Goal: Check status: Check status

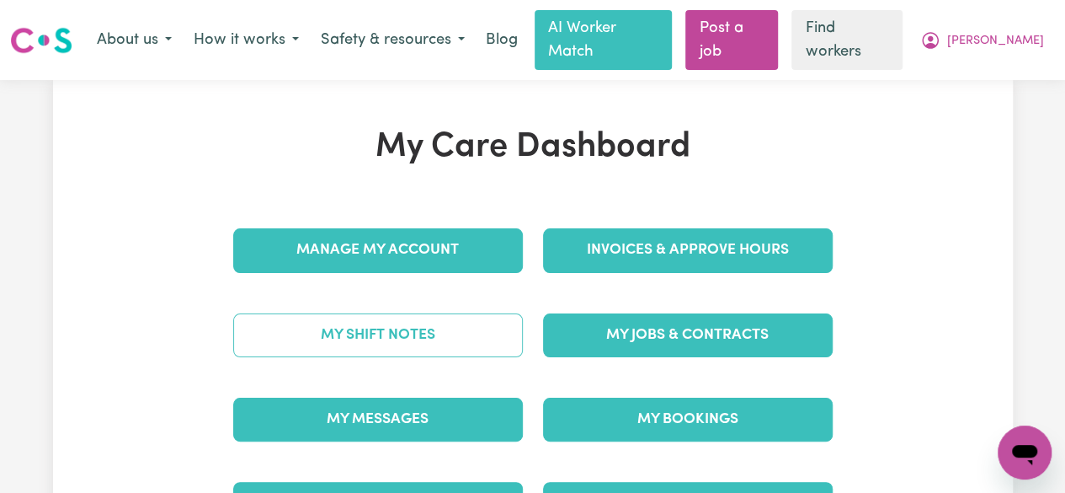
click at [397, 313] on link "My Shift Notes" at bounding box center [378, 335] width 290 height 44
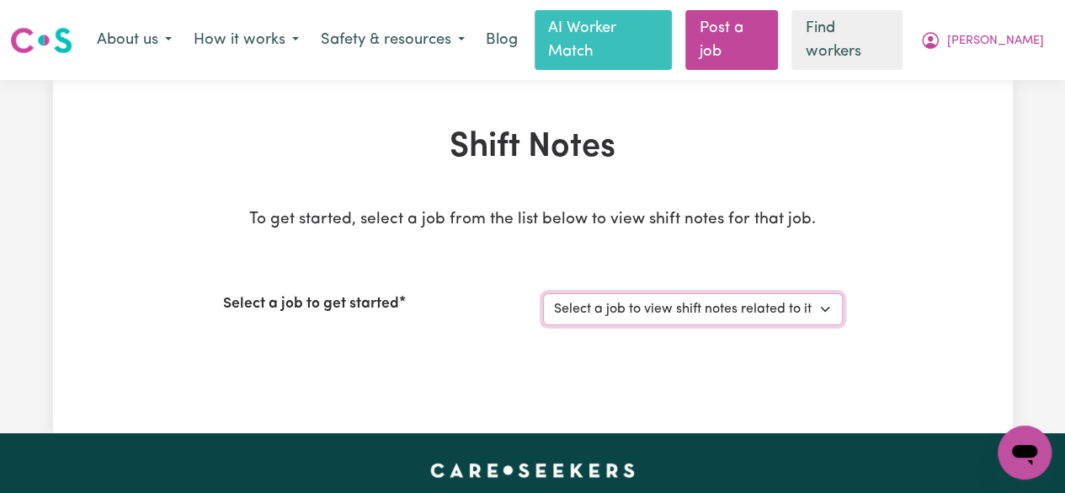
click at [792, 294] on select "Select a job to view shift notes related to it... [DEMOGRAPHIC_DATA] Support Wo…" at bounding box center [693, 309] width 300 height 32
select select "13648"
click at [543, 293] on select "Select a job to view shift notes related to it... [DEMOGRAPHIC_DATA] Support Wo…" at bounding box center [693, 309] width 300 height 32
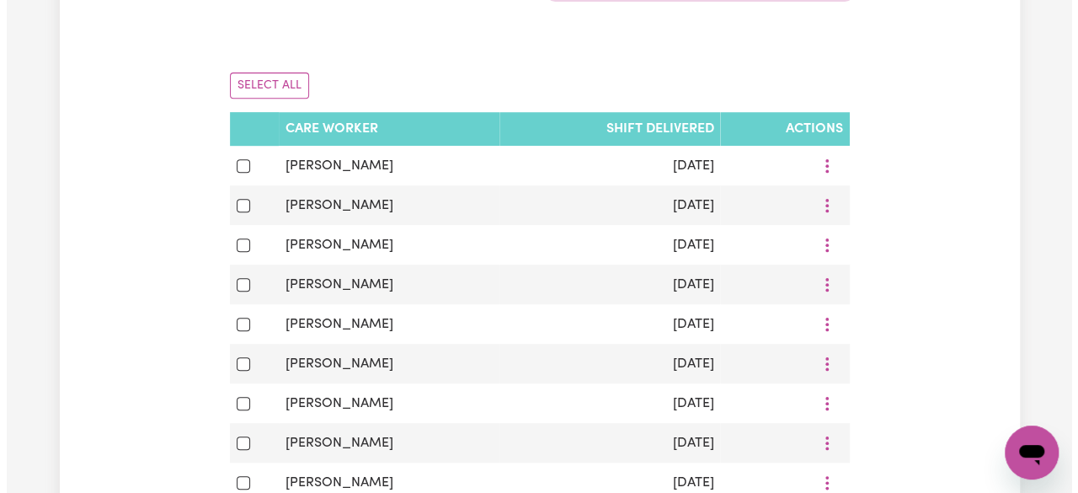
scroll to position [365, 0]
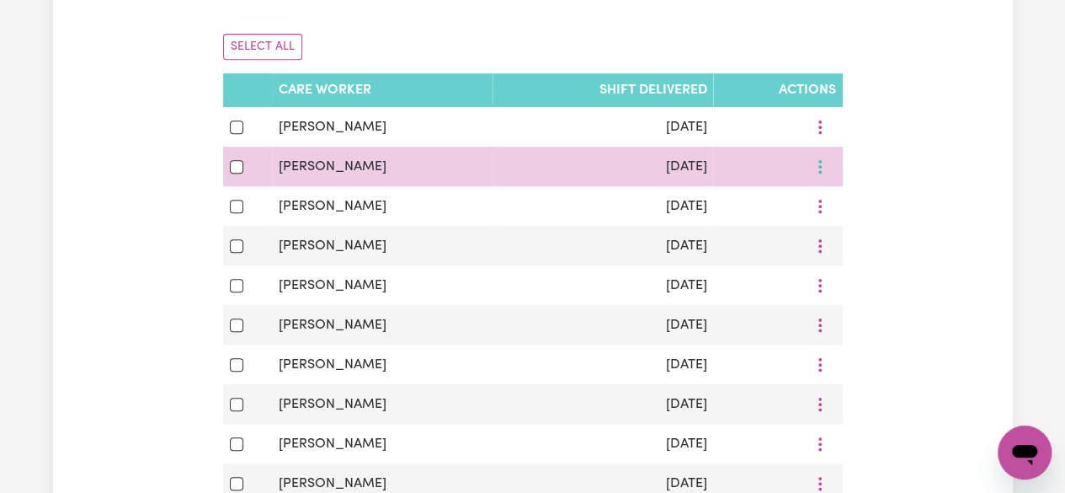
click at [813, 158] on icon "More options" at bounding box center [820, 166] width 17 height 17
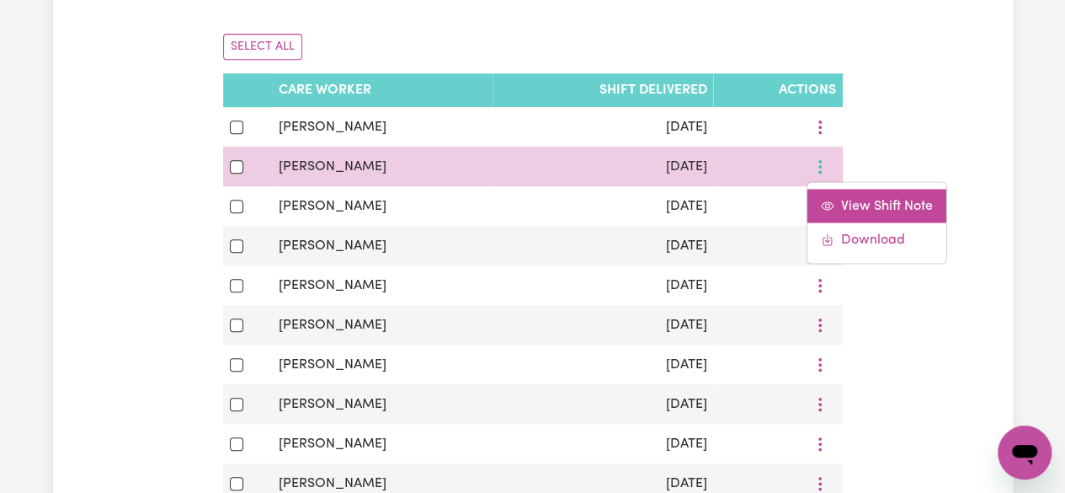
click at [847, 199] on span "View Shift Note" at bounding box center [887, 205] width 92 height 13
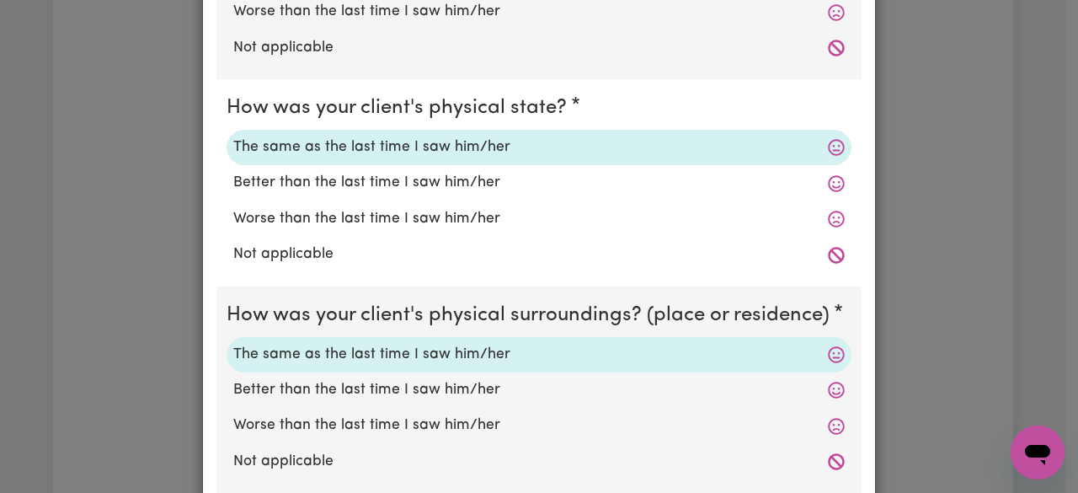
scroll to position [0, 0]
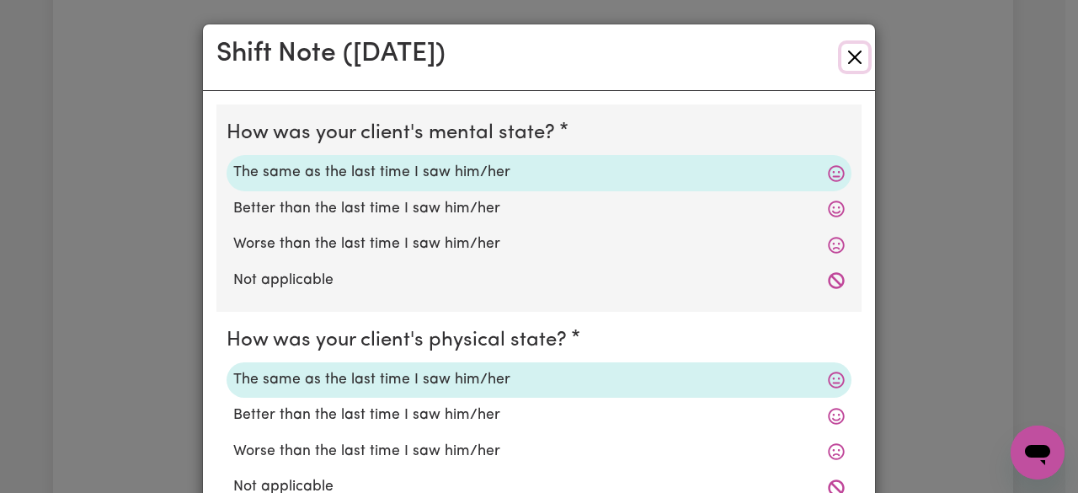
click at [857, 58] on button "Close" at bounding box center [854, 57] width 27 height 27
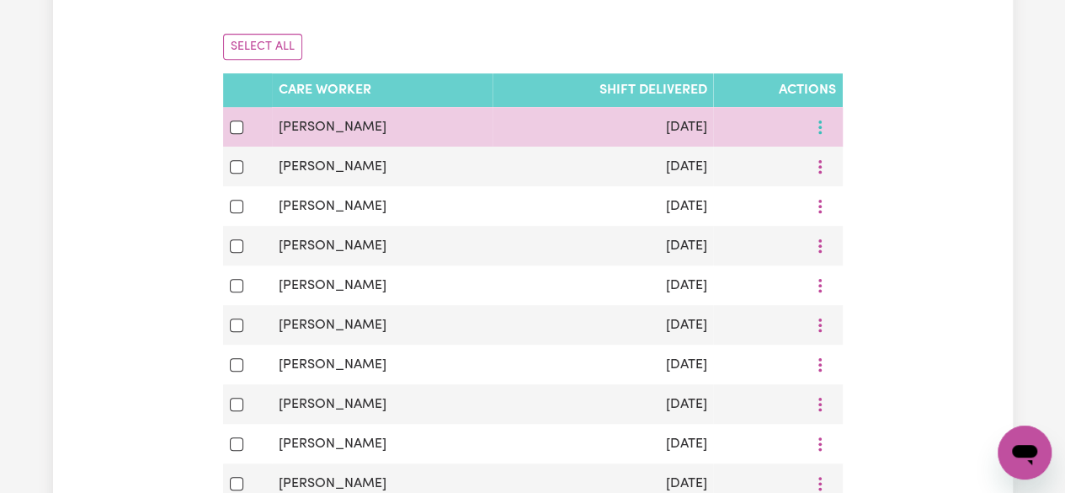
click at [813, 119] on icon "More options" at bounding box center [820, 127] width 17 height 17
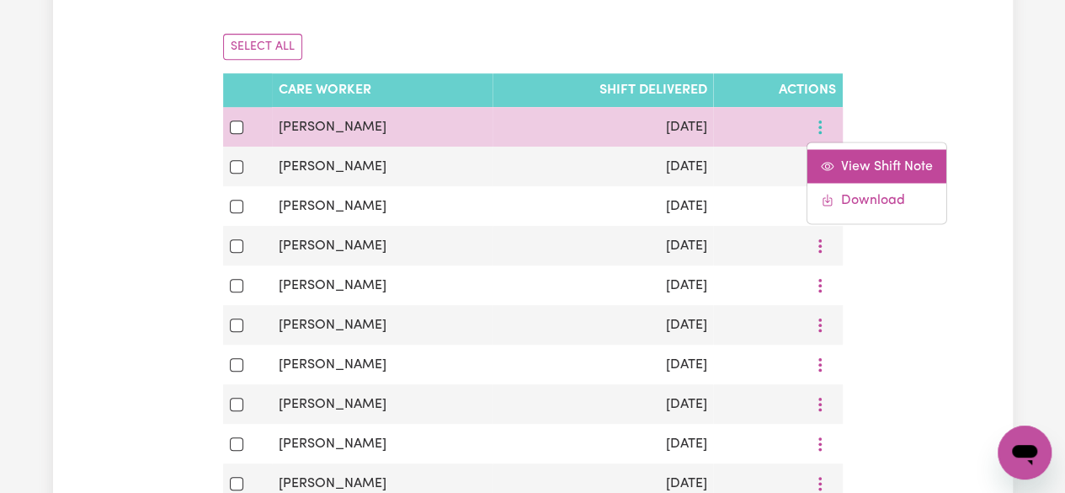
click at [850, 149] on link "View Shift Note" at bounding box center [877, 166] width 139 height 34
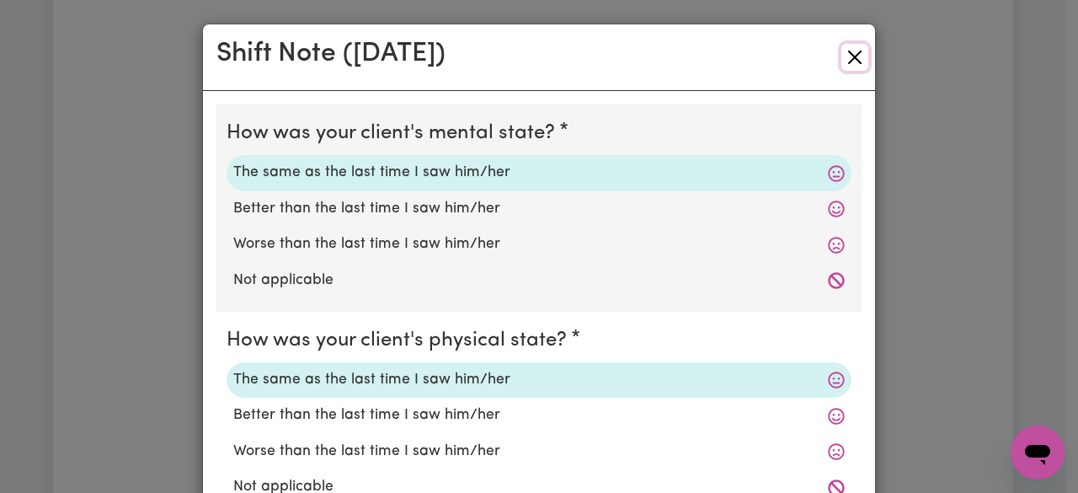
click at [841, 55] on button "Close" at bounding box center [854, 57] width 27 height 27
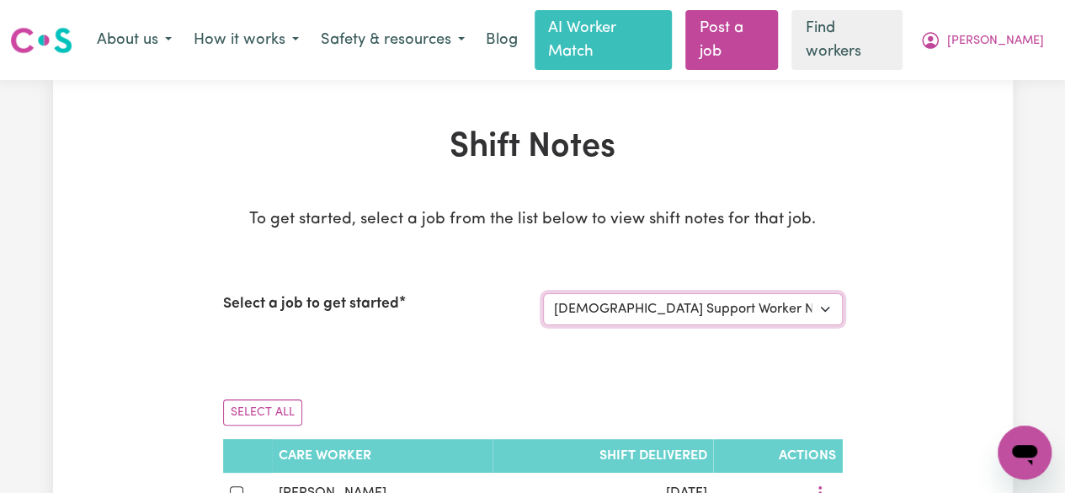
click at [819, 293] on select "Select a job to view shift notes related to it... [DEMOGRAPHIC_DATA] Support Wo…" at bounding box center [693, 309] width 300 height 32
click at [1022, 32] on span "[PERSON_NAME]" at bounding box center [995, 41] width 97 height 19
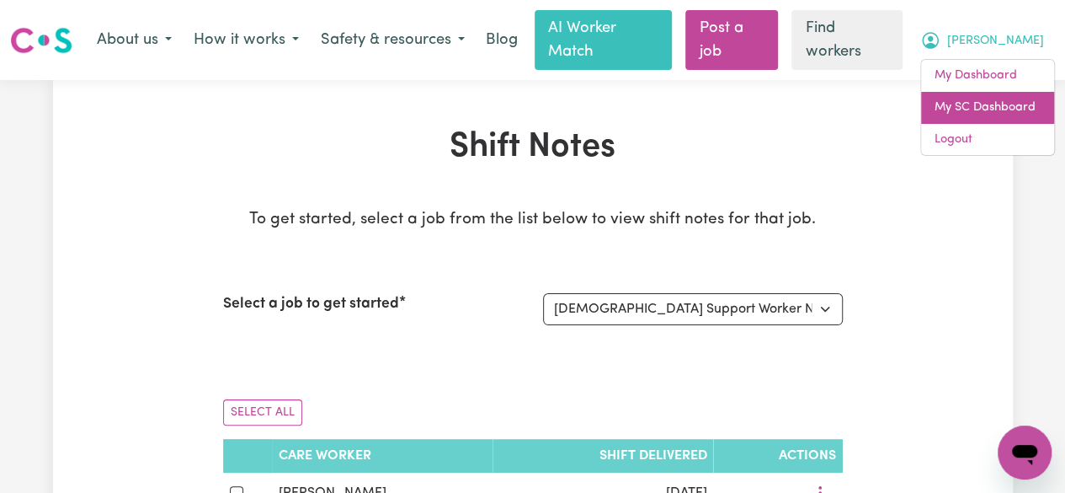
click at [961, 106] on link "My SC Dashboard" at bounding box center [987, 108] width 133 height 32
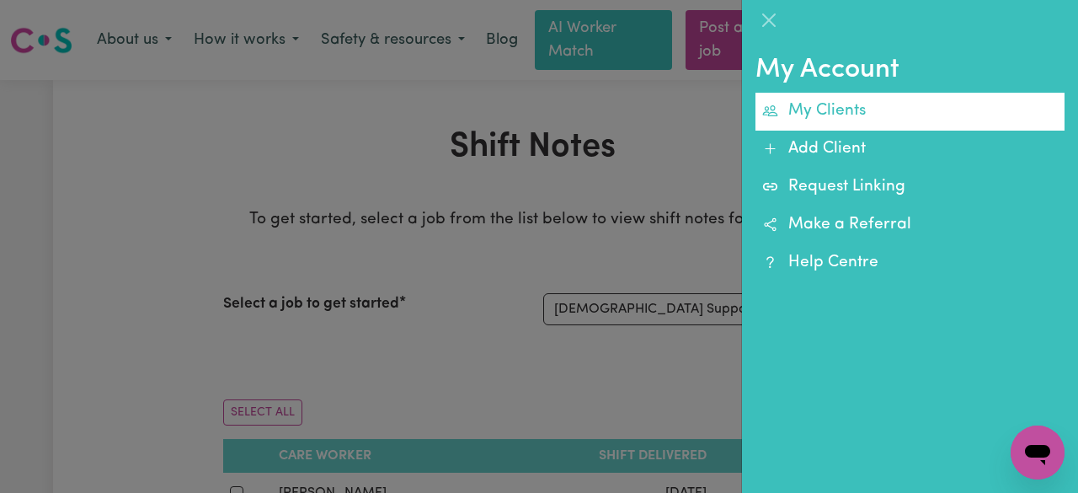
click at [819, 119] on link "My Clients" at bounding box center [909, 112] width 309 height 38
